Goal: Answer question/provide support

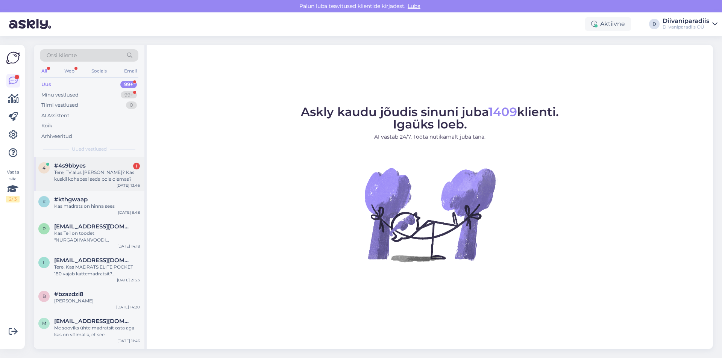
click at [95, 178] on div "Tere, TV alus [PERSON_NAME]? Kas kuskil kohapeal seda pole olemas?" at bounding box center [97, 176] width 86 height 14
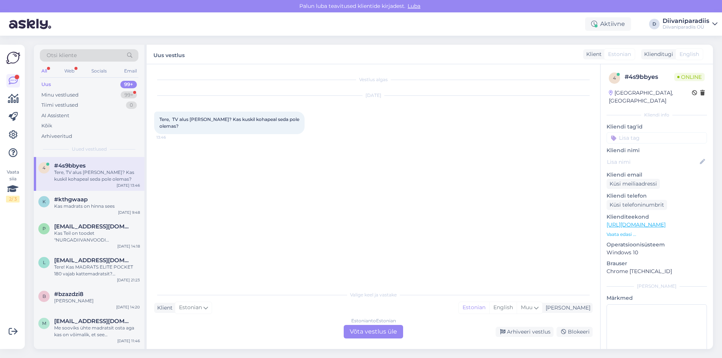
click at [367, 329] on div "Estonian to Estonian Võta vestlus üle" at bounding box center [373, 332] width 59 height 14
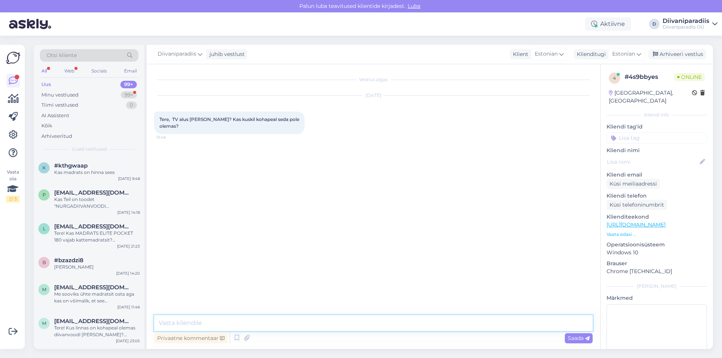
click at [308, 325] on textarea at bounding box center [373, 323] width 438 height 16
paste textarea "[URL][DOMAIN_NAME]"
type textarea "Tere! YOKOt on meil TV-alusena kaks varianti, suurem ja väiksem. Väiksemat tões…"
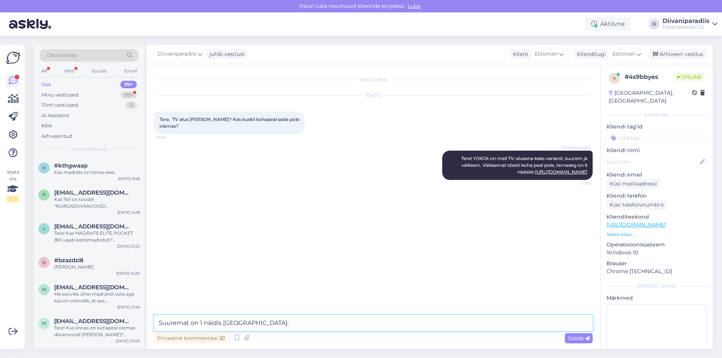
paste textarea "[URL][DOMAIN_NAME]"
type textarea "Suuremat on 1 näidis [GEOGRAPHIC_DATA]: [URL][DOMAIN_NAME]"
click at [577, 336] on span "Saada" at bounding box center [579, 338] width 22 height 7
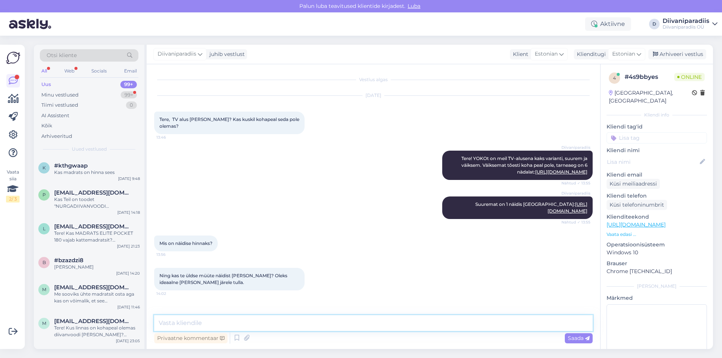
click at [202, 323] on textarea at bounding box center [373, 323] width 438 height 16
type textarea "Uurin kohe üle ostult, kas [PERSON_NAME] näidist müüa."
click at [584, 342] on div "Saada" at bounding box center [579, 338] width 28 height 10
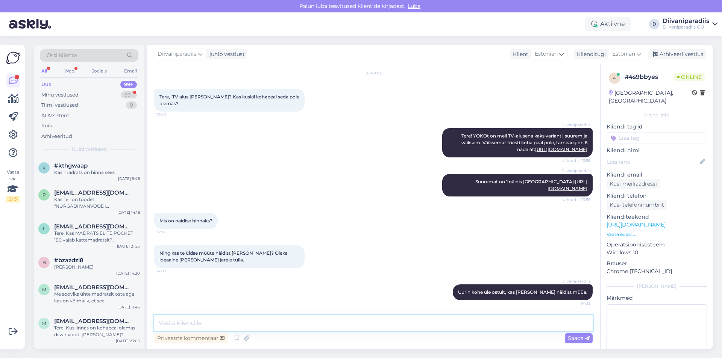
click at [418, 325] on textarea at bounding box center [373, 323] width 438 height 16
type textarea "Jätke igaks juhuks oma meiliaadress juhuks, kui vestlus läheb offline"
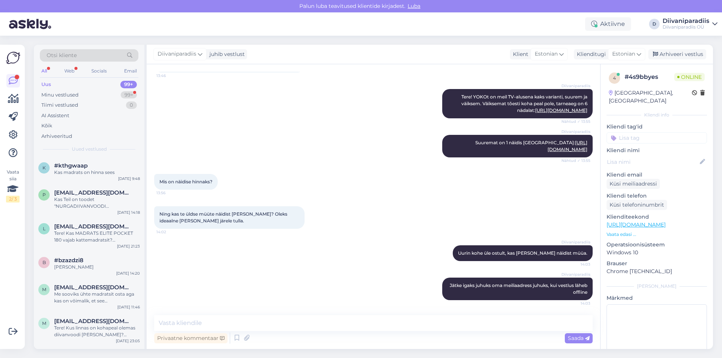
click at [380, 58] on div "Diivaniparadiis juhib vestlust Klient Estonian Klienditugi Estonian Arhiveeri v…" at bounding box center [430, 55] width 566 height 20
click at [477, 323] on textarea at bounding box center [373, 323] width 438 height 16
click at [269, 324] on textarea "[PERSON_NAME] Pärnu [PERSON_NAME] saalinäidised -10%" at bounding box center [373, 323] width 438 height 16
type textarea "[PERSON_NAME] Pärnu [PERSON_NAME] saalinäidisele -10%"
click at [575, 338] on span "Saada" at bounding box center [579, 338] width 22 height 7
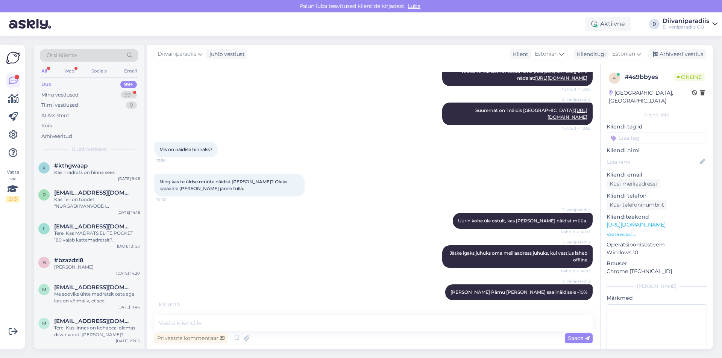
scroll to position [126, 0]
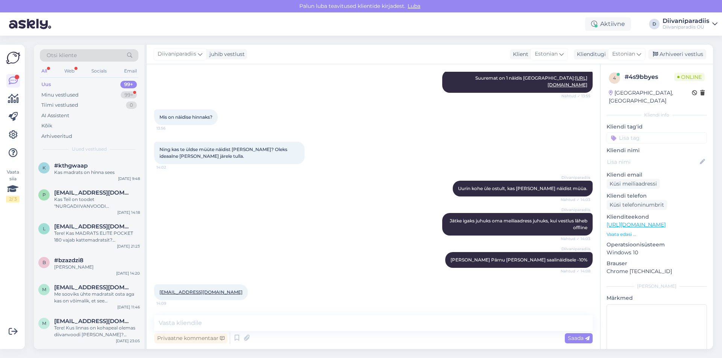
click at [272, 38] on div "Otsi kliente All Web Socials Email Uus 99+ Minu vestlused 99+ Tiimi vestlused 0…" at bounding box center [375, 197] width 692 height 322
click at [179, 320] on textarea at bounding box center [373, 323] width 438 height 16
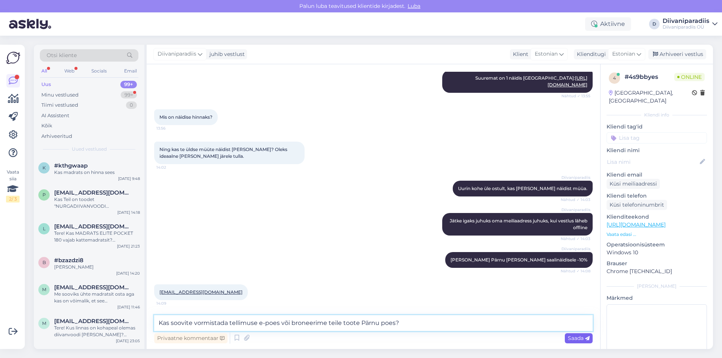
type textarea "Kas soovite vormistada tellimuse e-poes või broneerime teile toote Pärnu poes?"
click at [580, 341] on span "Saada" at bounding box center [579, 338] width 22 height 7
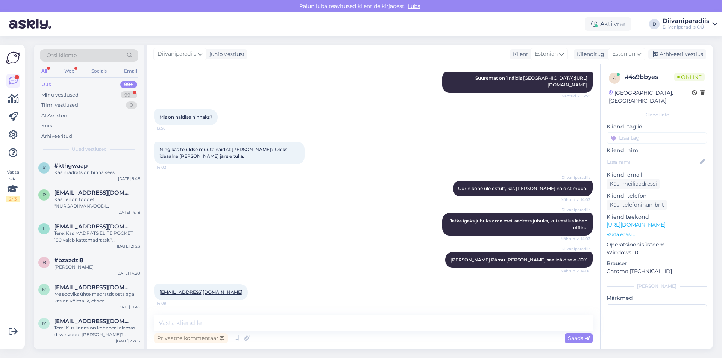
scroll to position [165, 0]
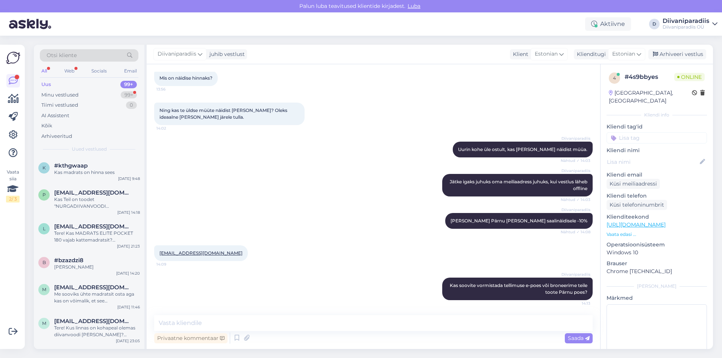
click at [357, 35] on div "Aktiivne D Diivaniparadiis Diivaniparadiis OÜ" at bounding box center [361, 23] width 722 height 23
click at [352, 41] on div "Otsi kliente All Web Socials Email Uus 99+ Minu vestlused 99+ Tiimi vestlused 0…" at bounding box center [375, 197] width 692 height 322
click at [200, 24] on div "Aktiivne D Diivaniparadiis Diivaniparadiis OÜ" at bounding box center [361, 23] width 722 height 23
click at [282, 42] on div "Otsi kliente All Web Socials Email Uus 99+ Minu vestlused 99+ Tiimi vestlused 0…" at bounding box center [375, 197] width 692 height 322
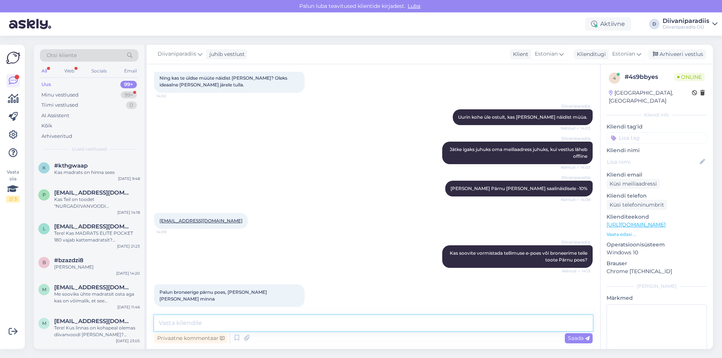
click at [241, 321] on textarea at bounding box center [373, 323] width 438 height 16
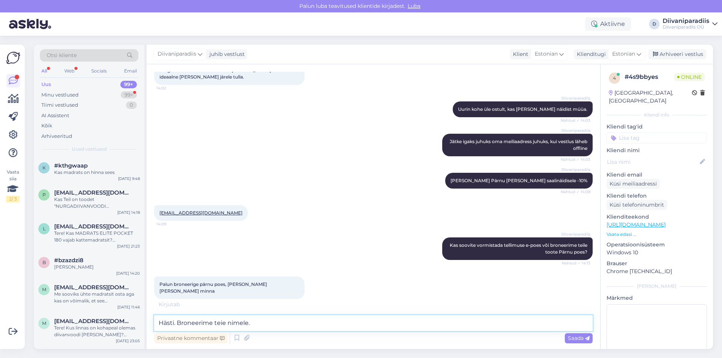
scroll to position [230, 0]
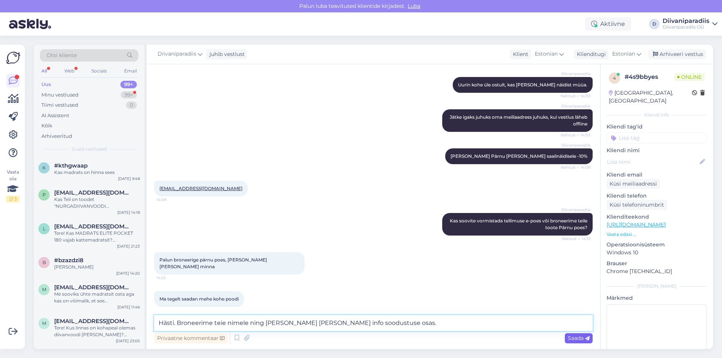
type textarea "Hästi. Broneerime teie nimele ning [PERSON_NAME] [PERSON_NAME] info soodustuse …"
click at [567, 336] on div "Saada" at bounding box center [579, 338] width 28 height 10
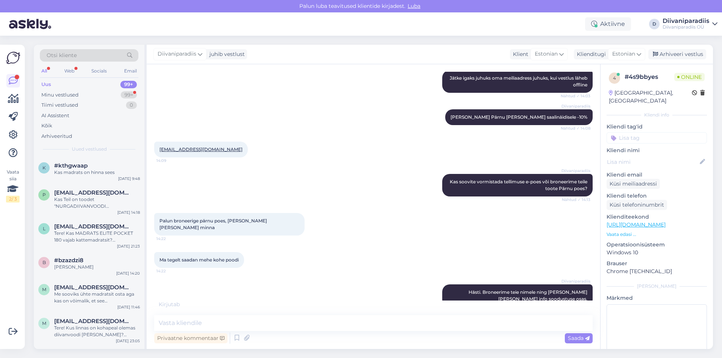
scroll to position [301, 0]
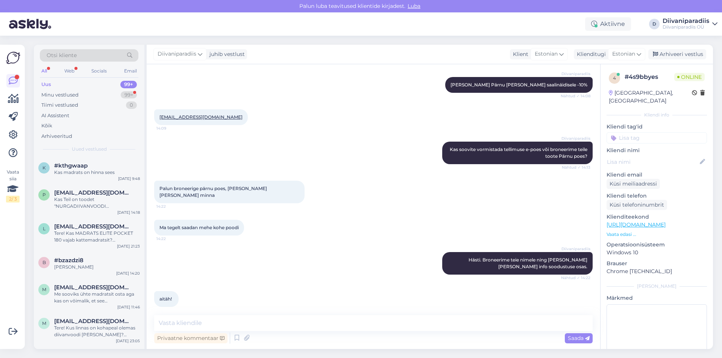
click at [290, 41] on div "Otsi kliente All Web Socials Email Uus 99+ Minu vestlused 99+ Tiimi vestlused 0…" at bounding box center [375, 197] width 692 height 322
drag, startPoint x: 251, startPoint y: 37, endPoint x: 292, endPoint y: 44, distance: 41.1
click at [292, 44] on div "Otsi kliente All Web Socials Email Uus 99+ Minu vestlused 99+ Tiimi vestlused 0…" at bounding box center [375, 197] width 692 height 322
click at [324, 42] on div "Otsi kliente All Web Socials Email Uus 99+ Minu vestlused 99+ Tiimi vestlused 0…" at bounding box center [375, 197] width 692 height 322
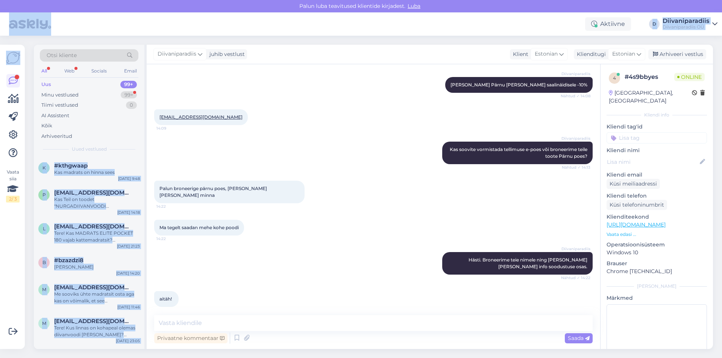
drag, startPoint x: 186, startPoint y: 20, endPoint x: 230, endPoint y: 39, distance: 48.3
click at [230, 39] on div "[PERSON_NAME] teavitused klientide kirjadest. Luba Aktiivne D Diivaniparadiis D…" at bounding box center [361, 179] width 722 height 358
click at [235, 39] on div "Otsi kliente All Web Socials Email Uus 99+ Minu vestlused 99+ Tiimi vestlused 0…" at bounding box center [375, 197] width 692 height 322
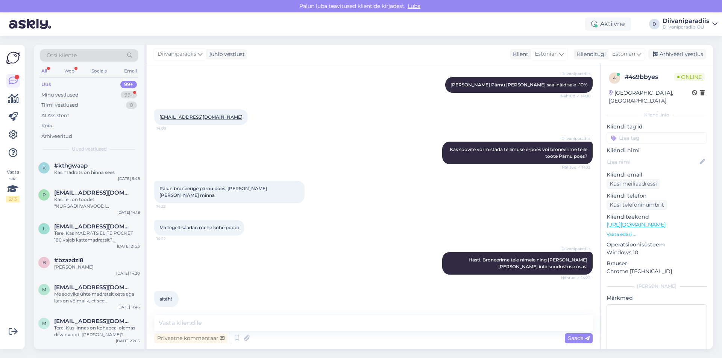
click at [238, 42] on div "Otsi kliente All Web Socials Email Uus 99+ Minu vestlused 99+ Tiimi vestlused 0…" at bounding box center [375, 197] width 692 height 322
click at [236, 40] on div "Otsi kliente All Web Socials Email Uus 99+ Minu vestlused 99+ Tiimi vestlused 0…" at bounding box center [375, 197] width 692 height 322
